Goal: Information Seeking & Learning: Learn about a topic

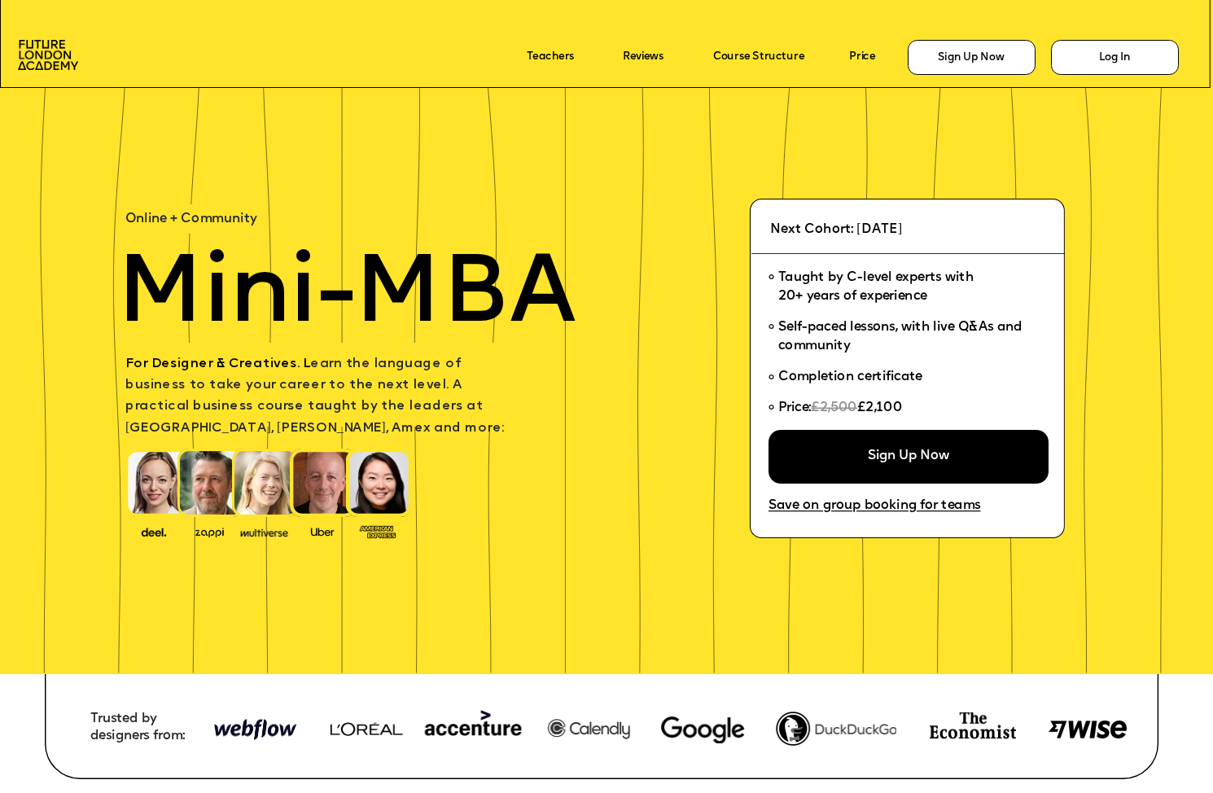
click at [156, 491] on img at bounding box center [158, 482] width 66 height 68
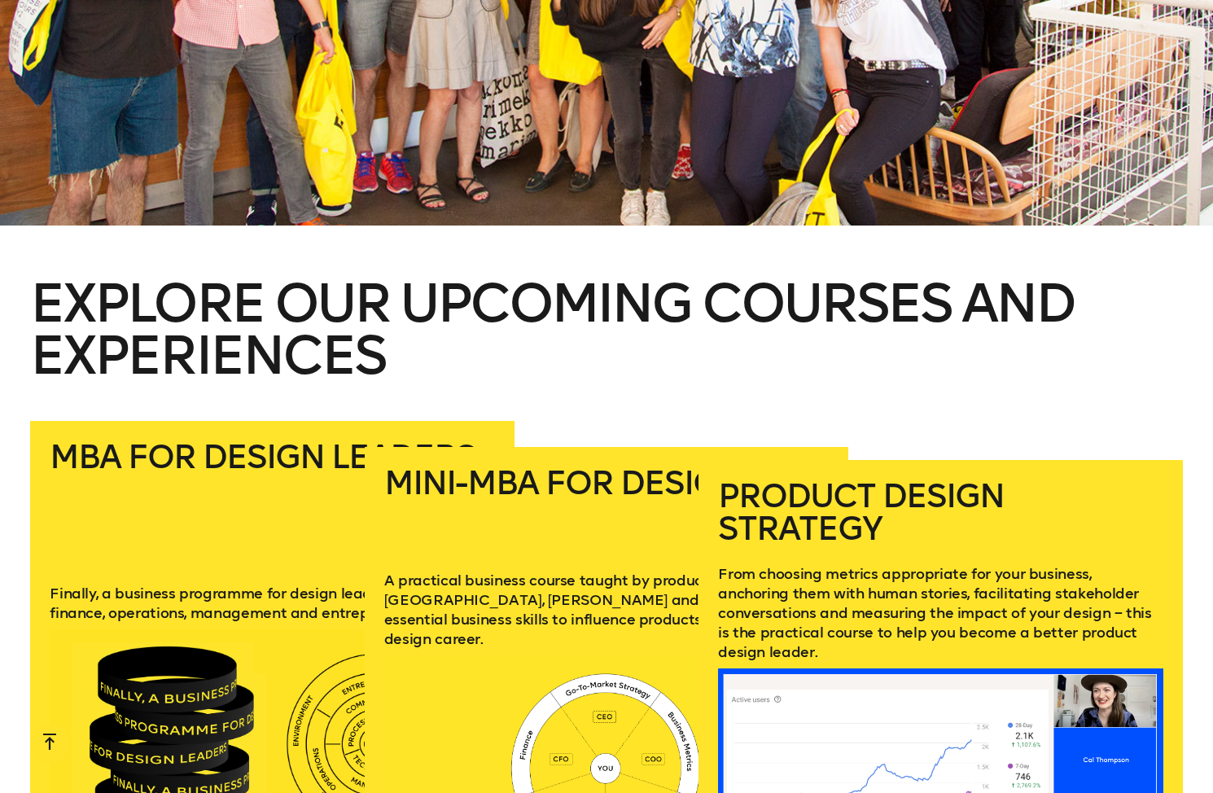
scroll to position [2141, 0]
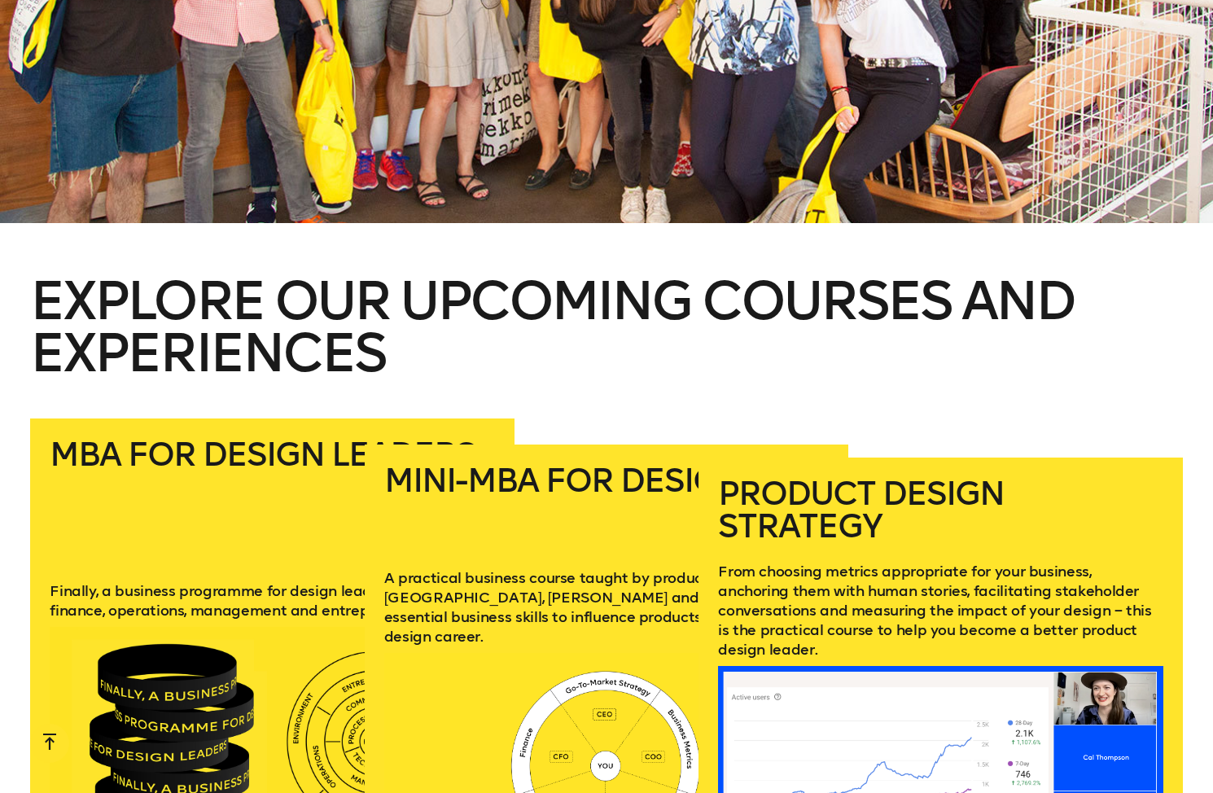
click at [929, 593] on p "From choosing metrics appropriate for your business, anchoring them with human …" at bounding box center [940, 611] width 445 height 98
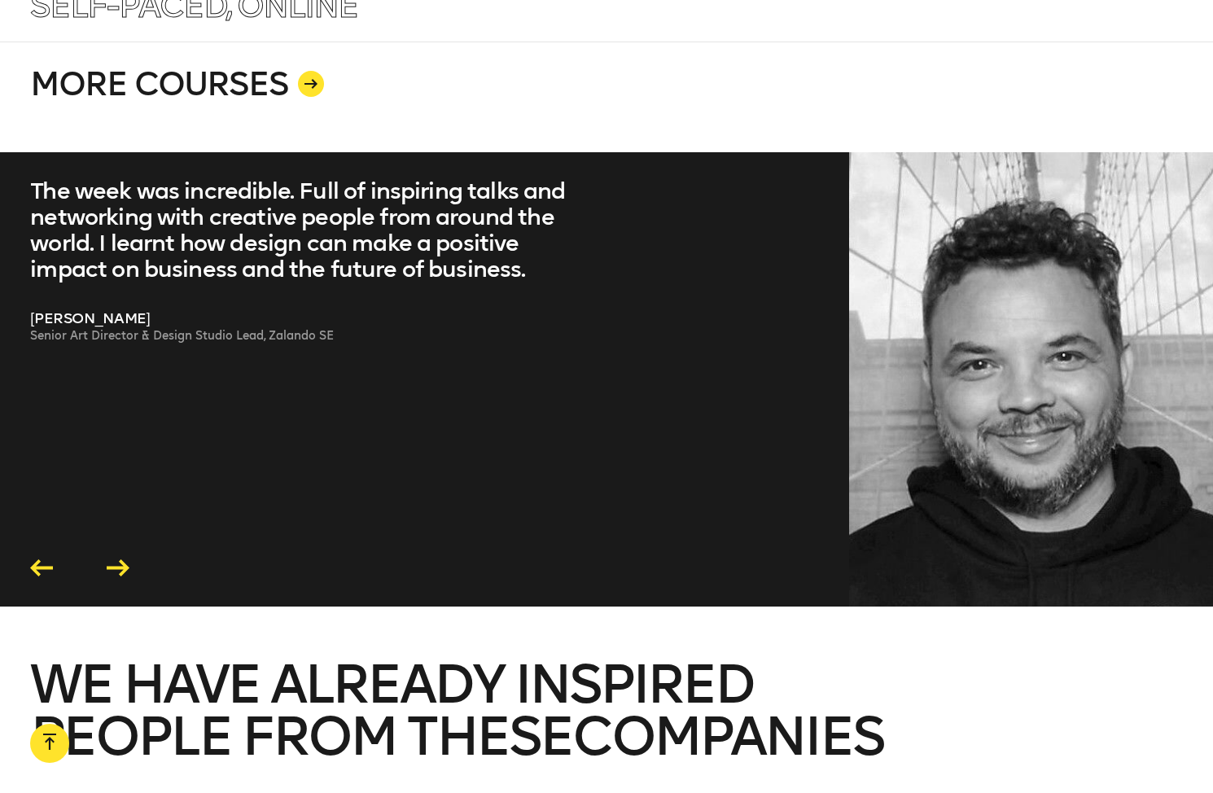
scroll to position [3658, 0]
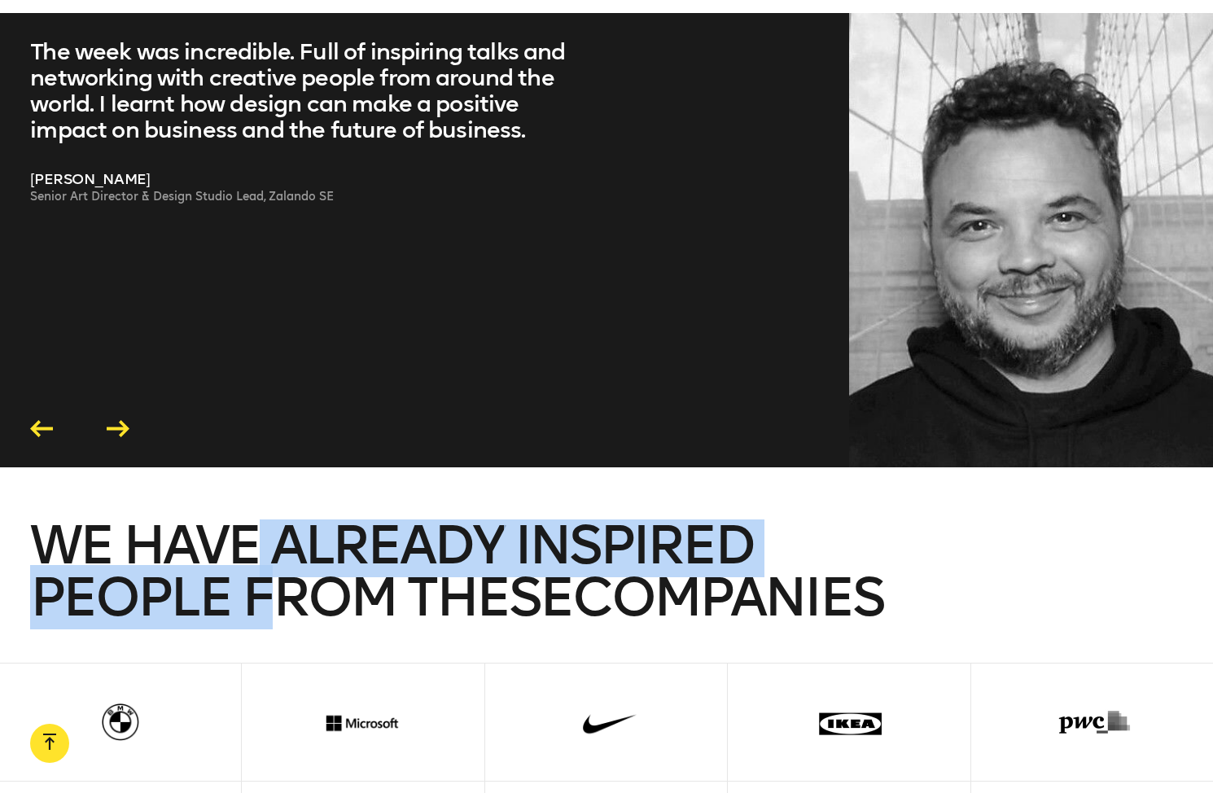
drag, startPoint x: 257, startPoint y: 513, endPoint x: 279, endPoint y: 559, distance: 51.3
click at [279, 559] on span "We have already inspired people from these companies" at bounding box center [456, 571] width 852 height 116
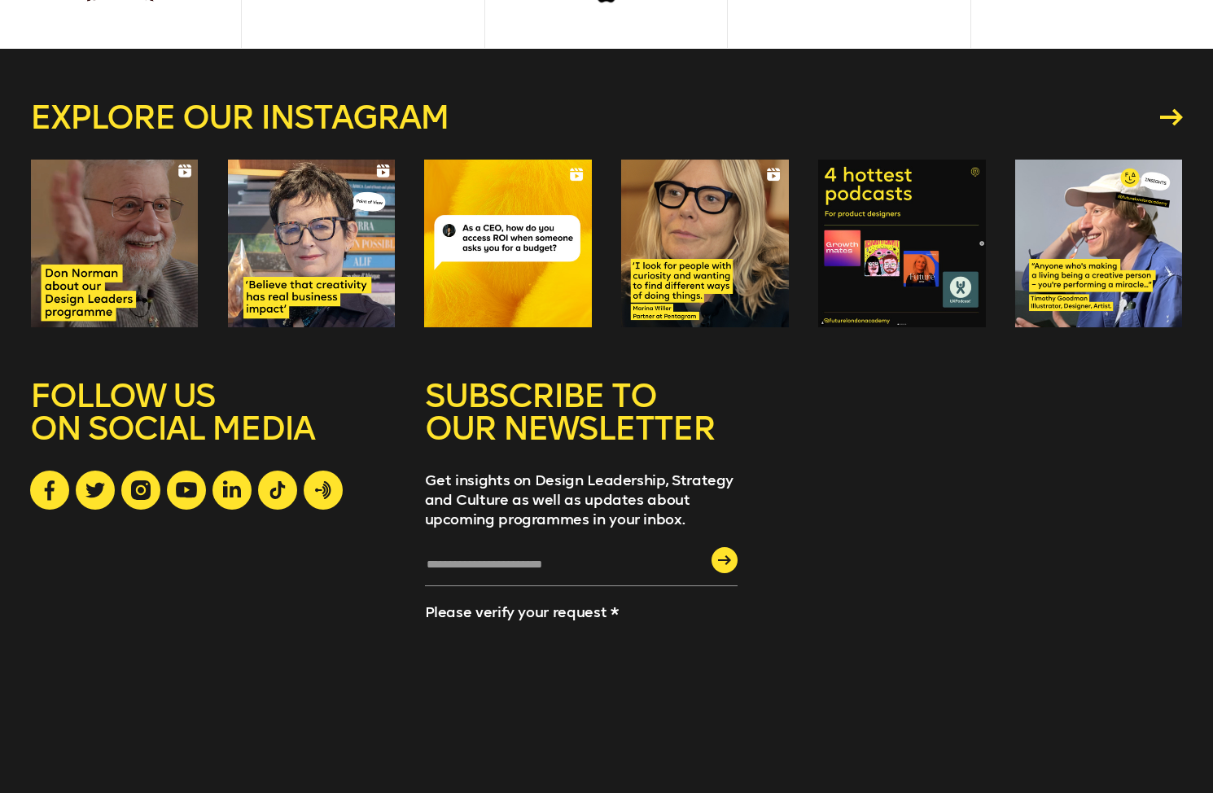
scroll to position [4636, 0]
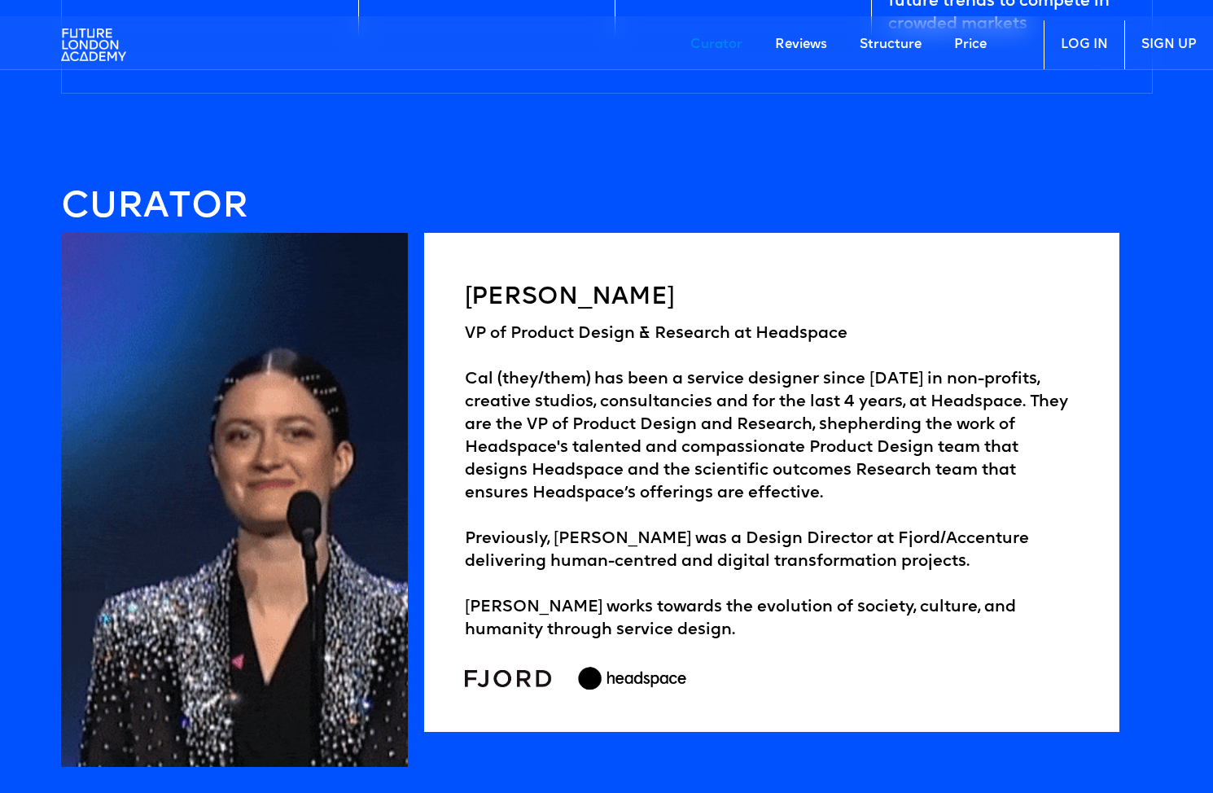
scroll to position [2490, 0]
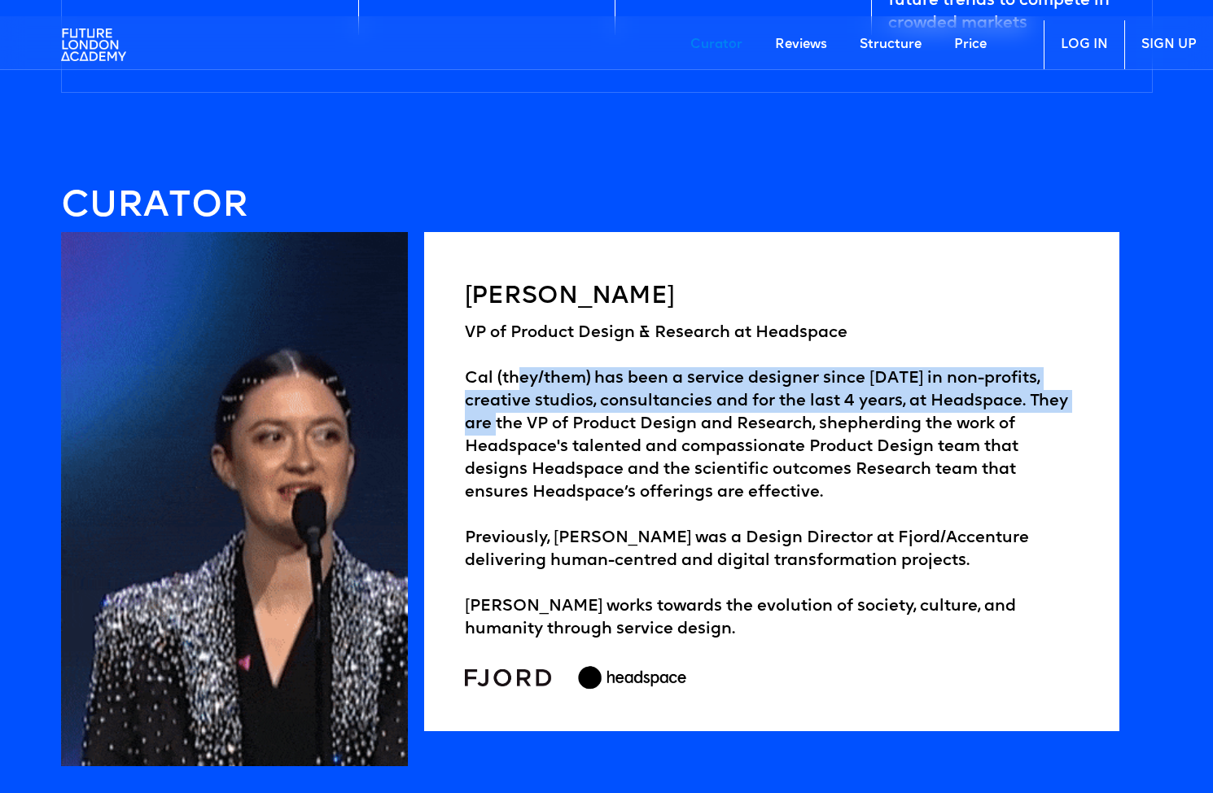
drag, startPoint x: 514, startPoint y: 377, endPoint x: 515, endPoint y: 431, distance: 54.5
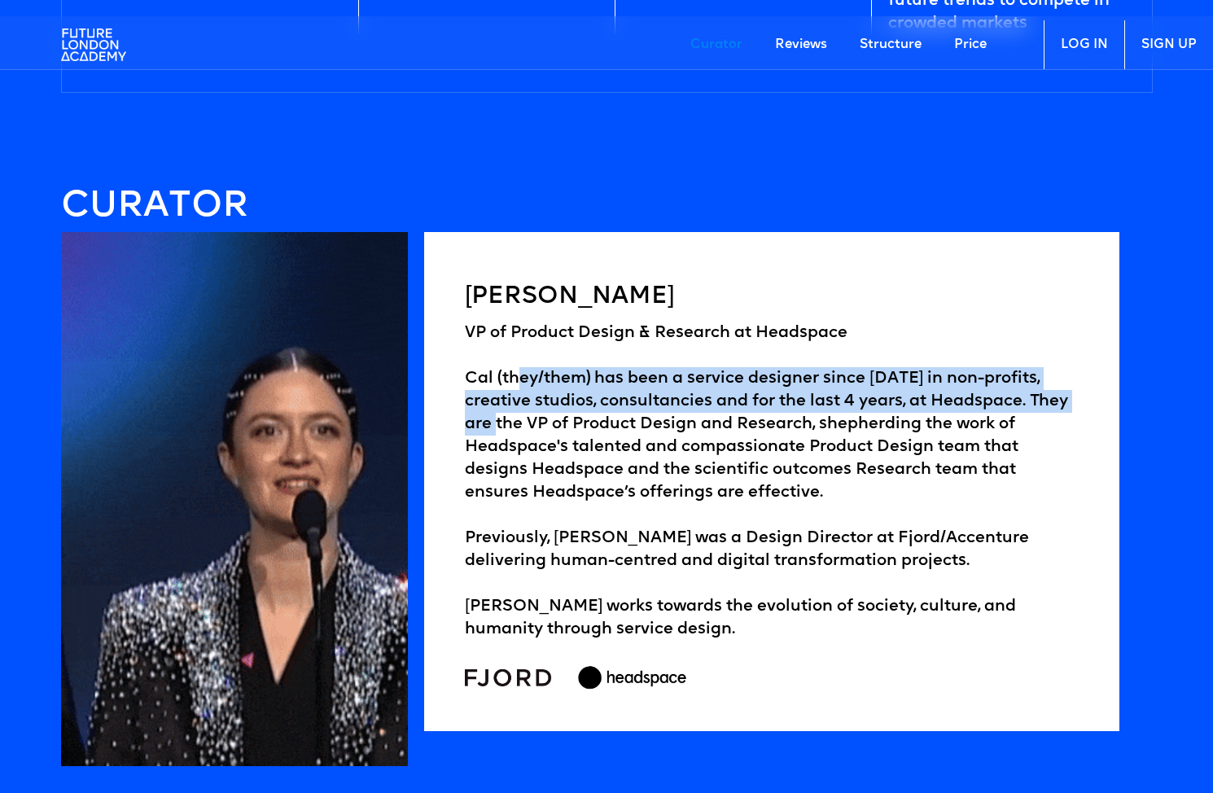
click at [515, 430] on div "VP of Product Design & Research at [GEOGRAPHIC_DATA] (they/them) has been a ser…" at bounding box center [771, 480] width 613 height 319
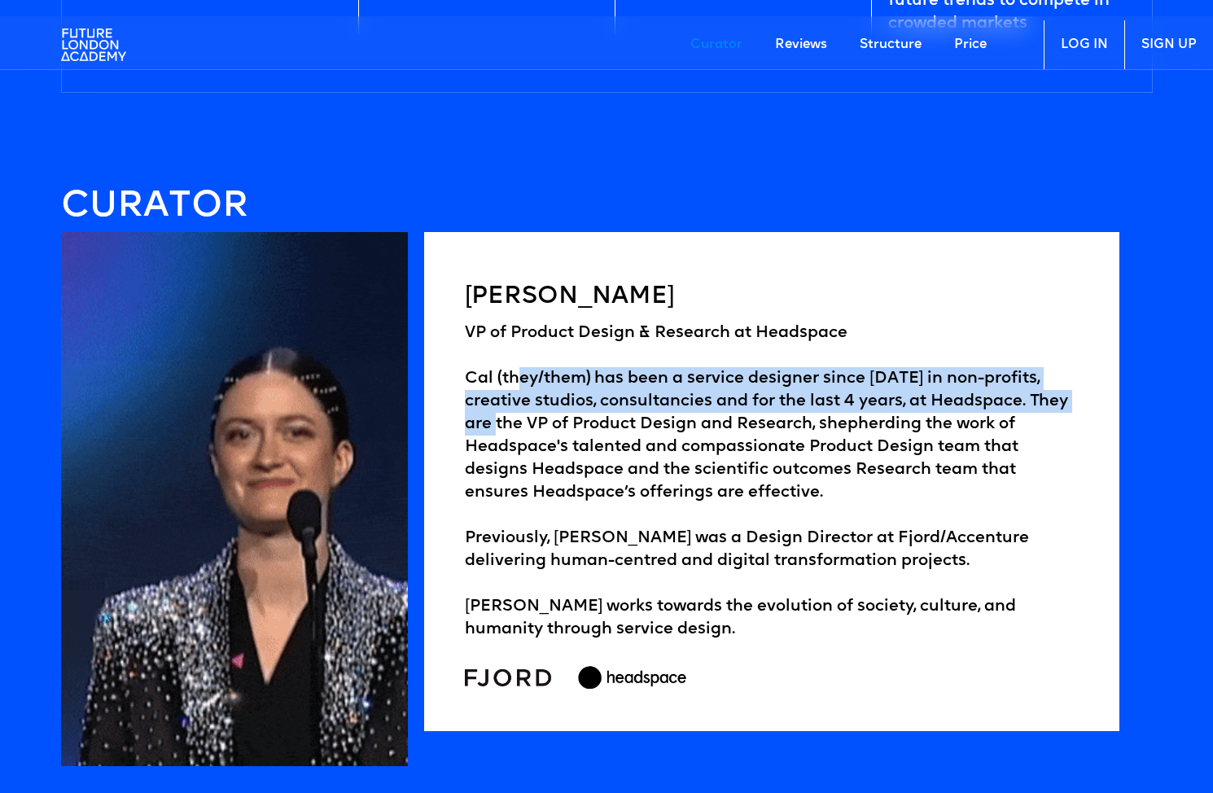
click at [515, 431] on div "VP of Product Design & Research at [GEOGRAPHIC_DATA] (they/them) has been a ser…" at bounding box center [771, 480] width 613 height 319
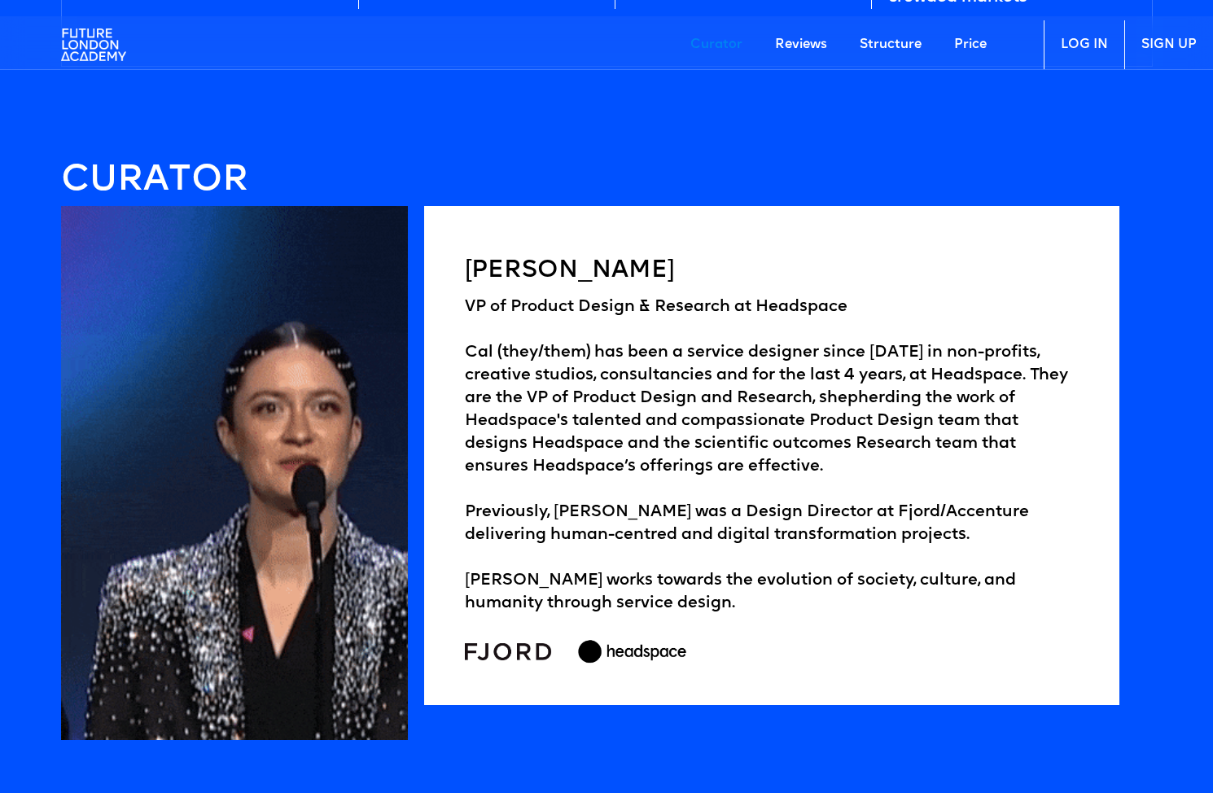
scroll to position [2517, 0]
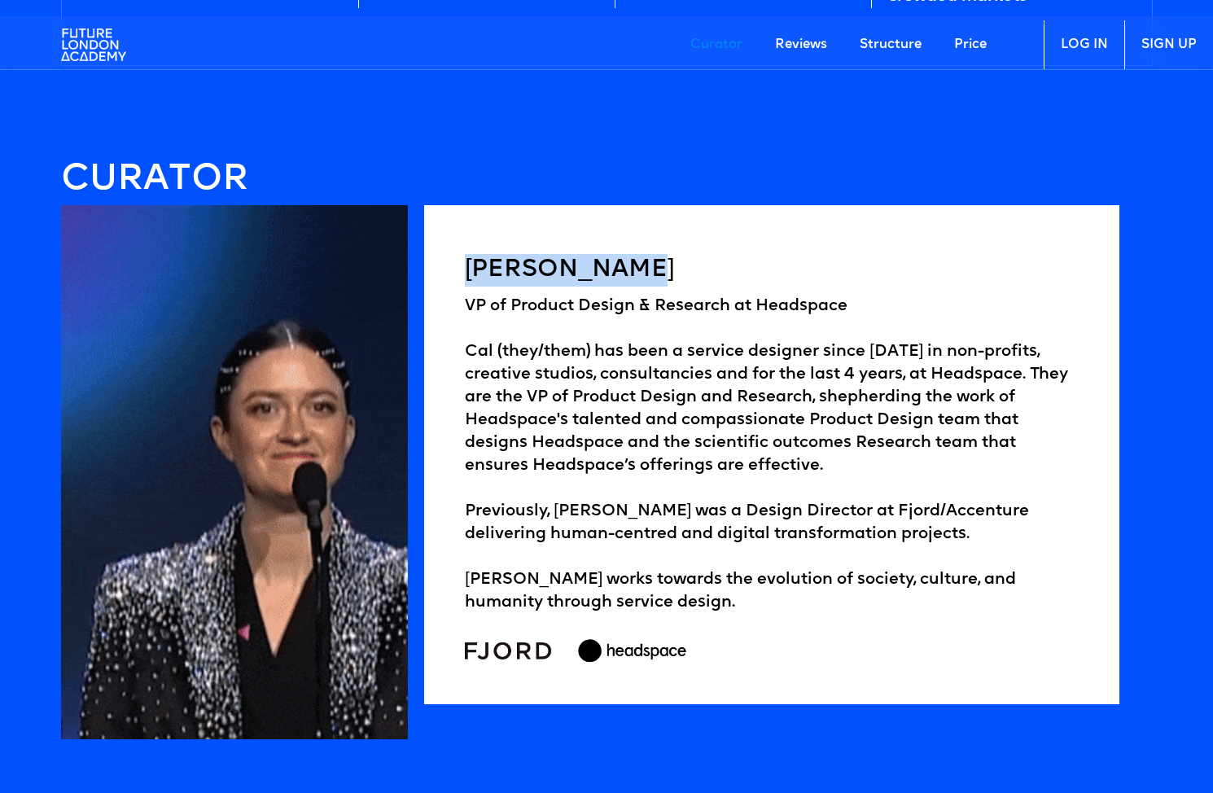
drag, startPoint x: 645, startPoint y: 268, endPoint x: 469, endPoint y: 264, distance: 176.7
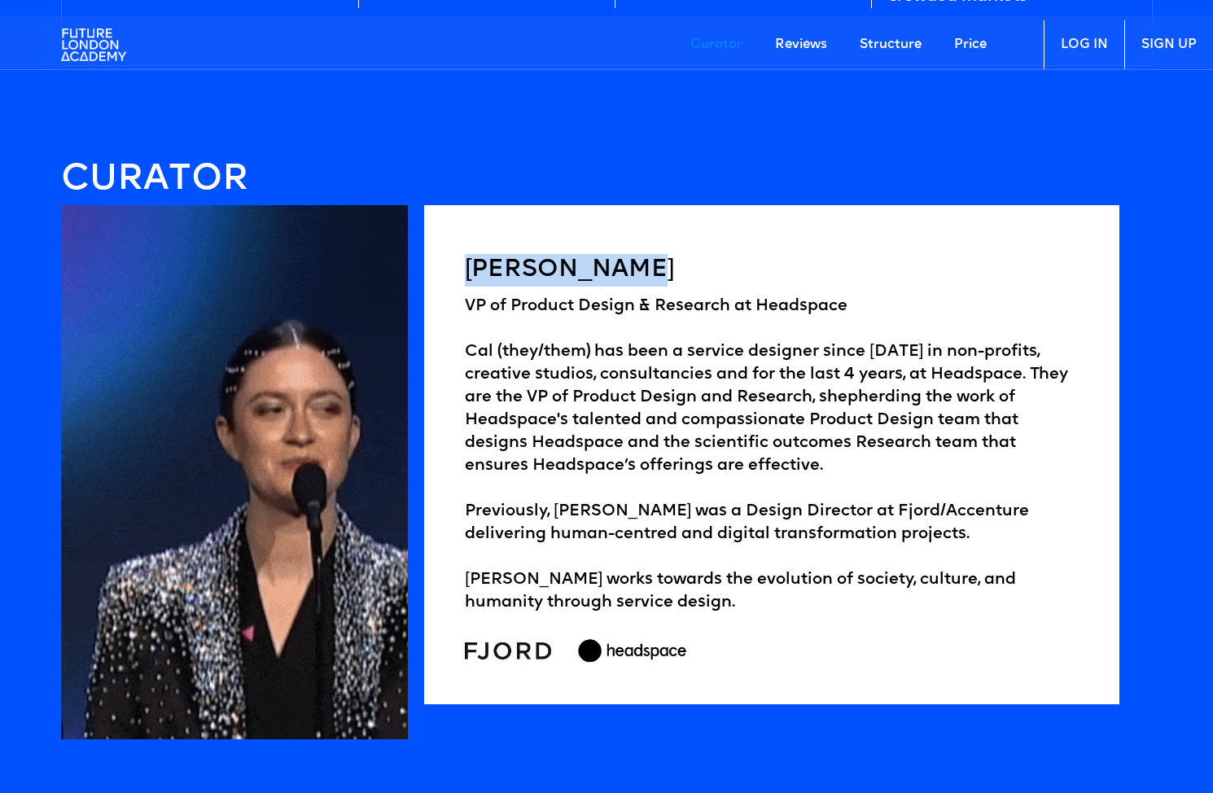
click at [469, 264] on h5 "[PERSON_NAME]" at bounding box center [771, 270] width 613 height 33
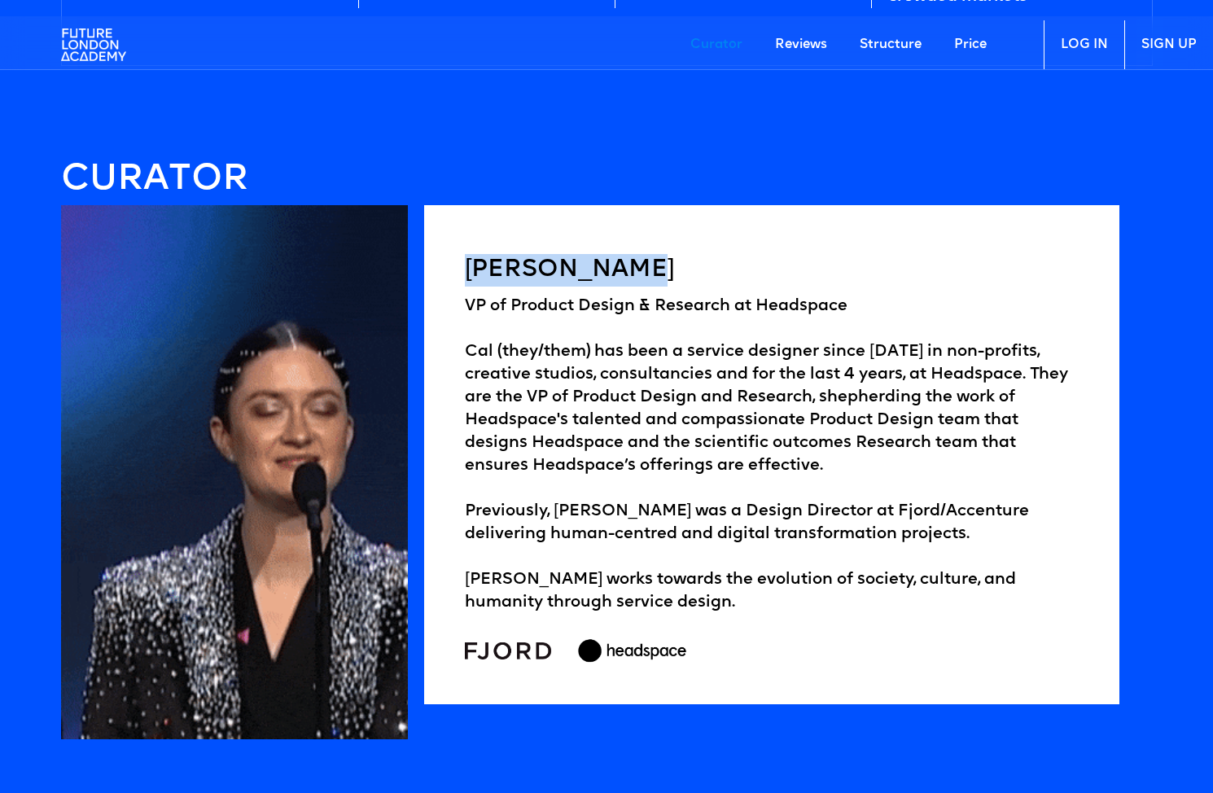
copy h5 "[PERSON_NAME]"
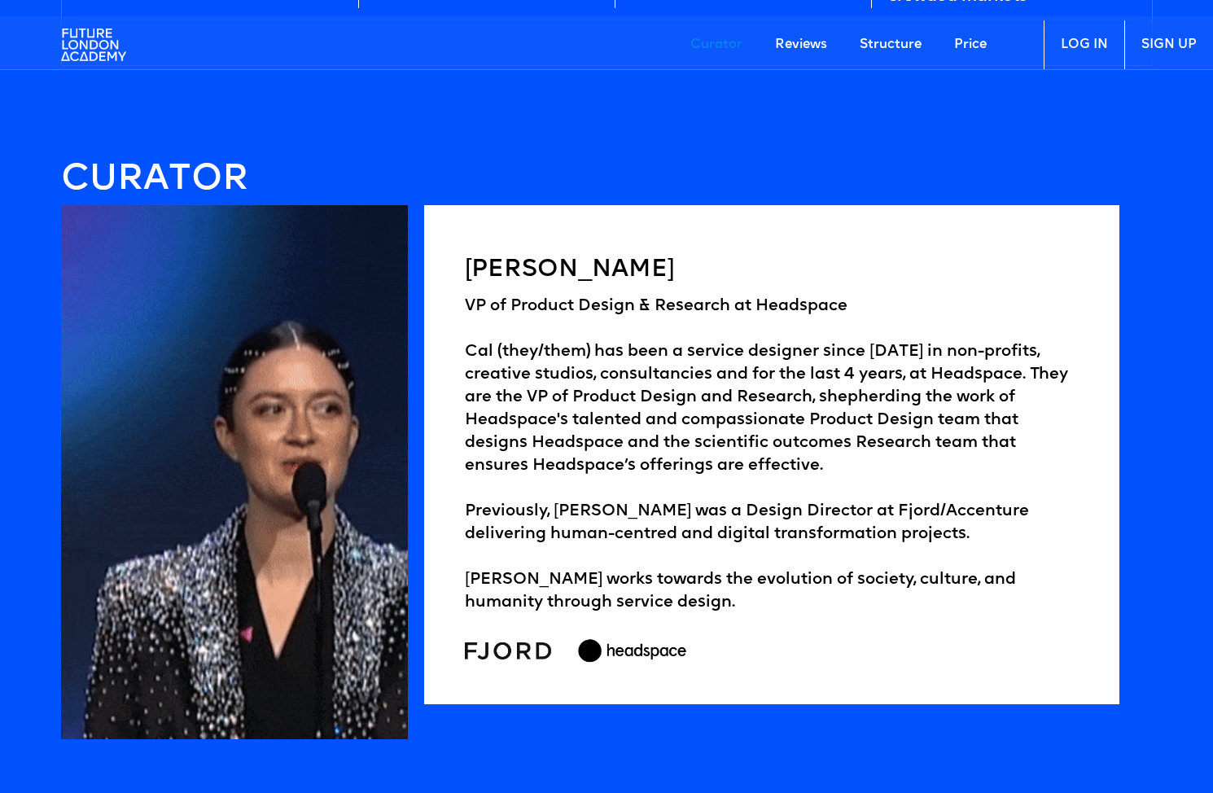
click at [508, 381] on div "VP of Product Design & Research at Headspace Cal (they/them) has been a service…" at bounding box center [771, 454] width 613 height 319
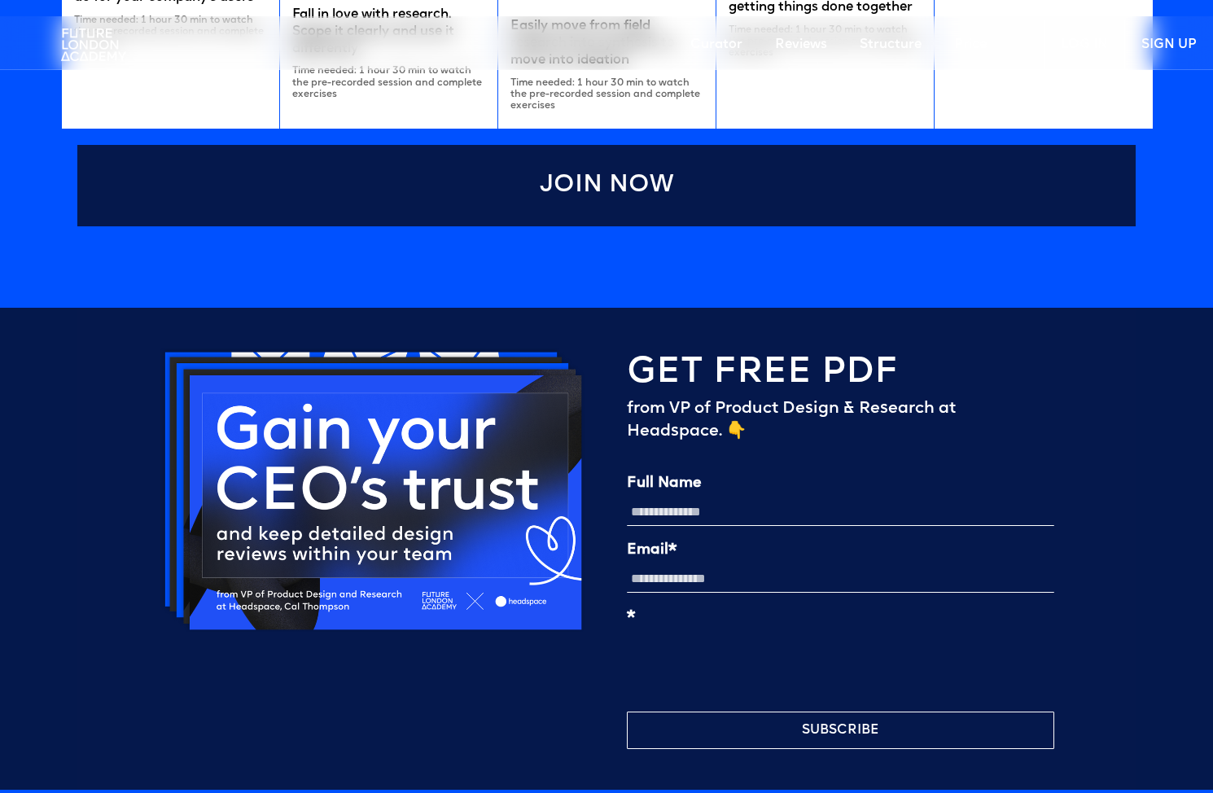
scroll to position [3960, 0]
